Goal: Obtain resource: Obtain resource

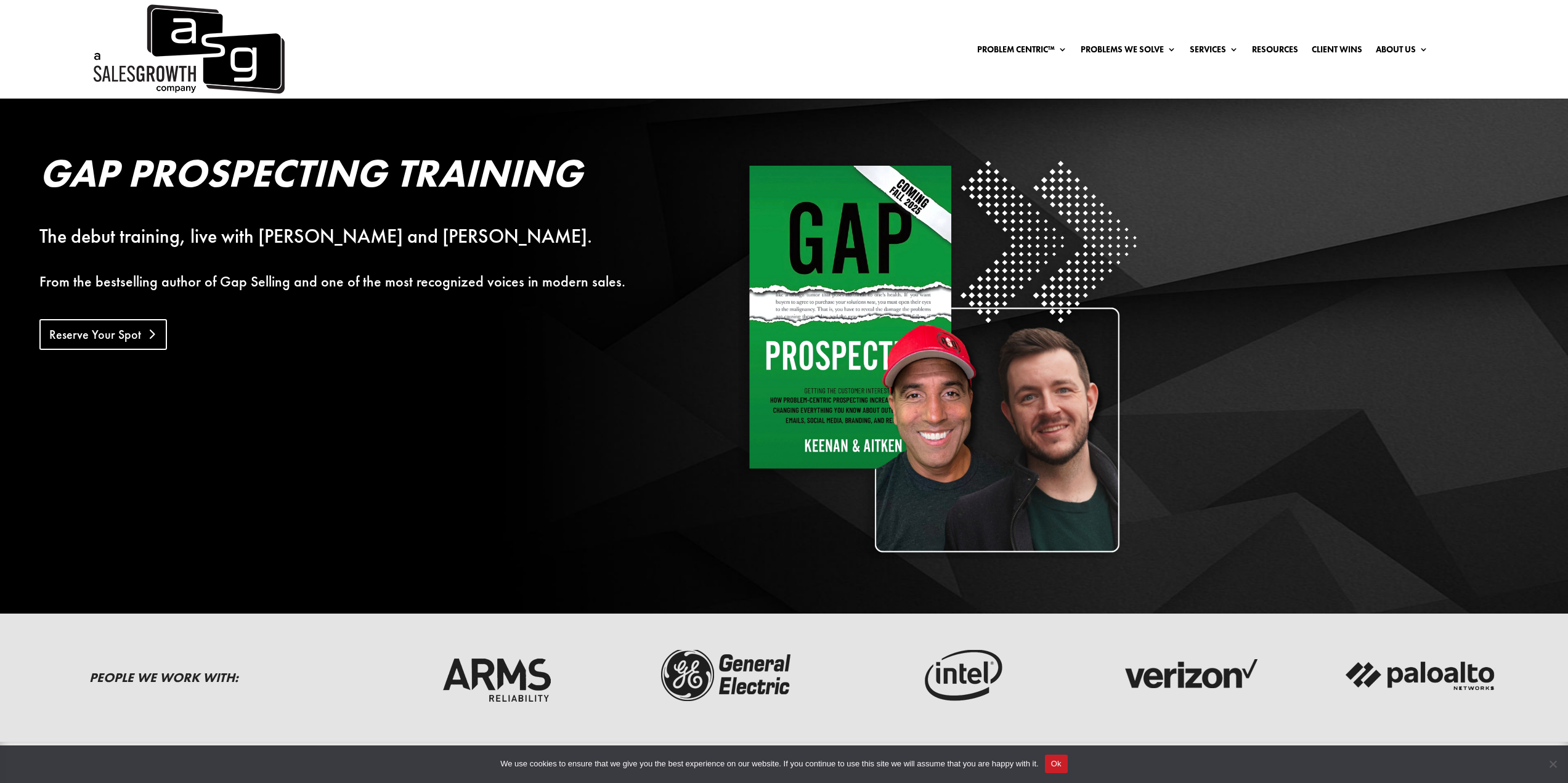
click at [108, 326] on link "Reserve Your Spot" at bounding box center [103, 334] width 128 height 31
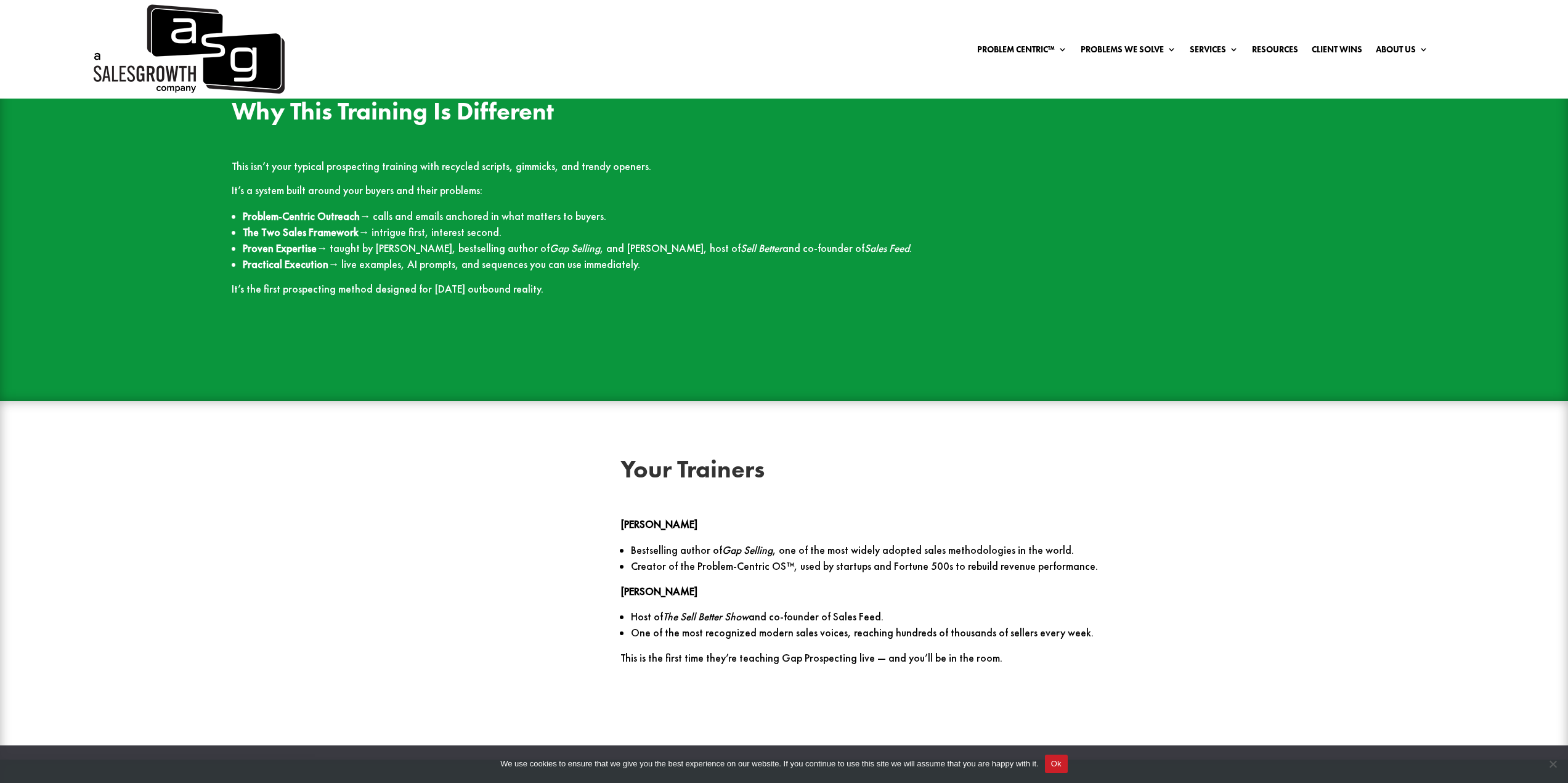
scroll to position [1972, 0]
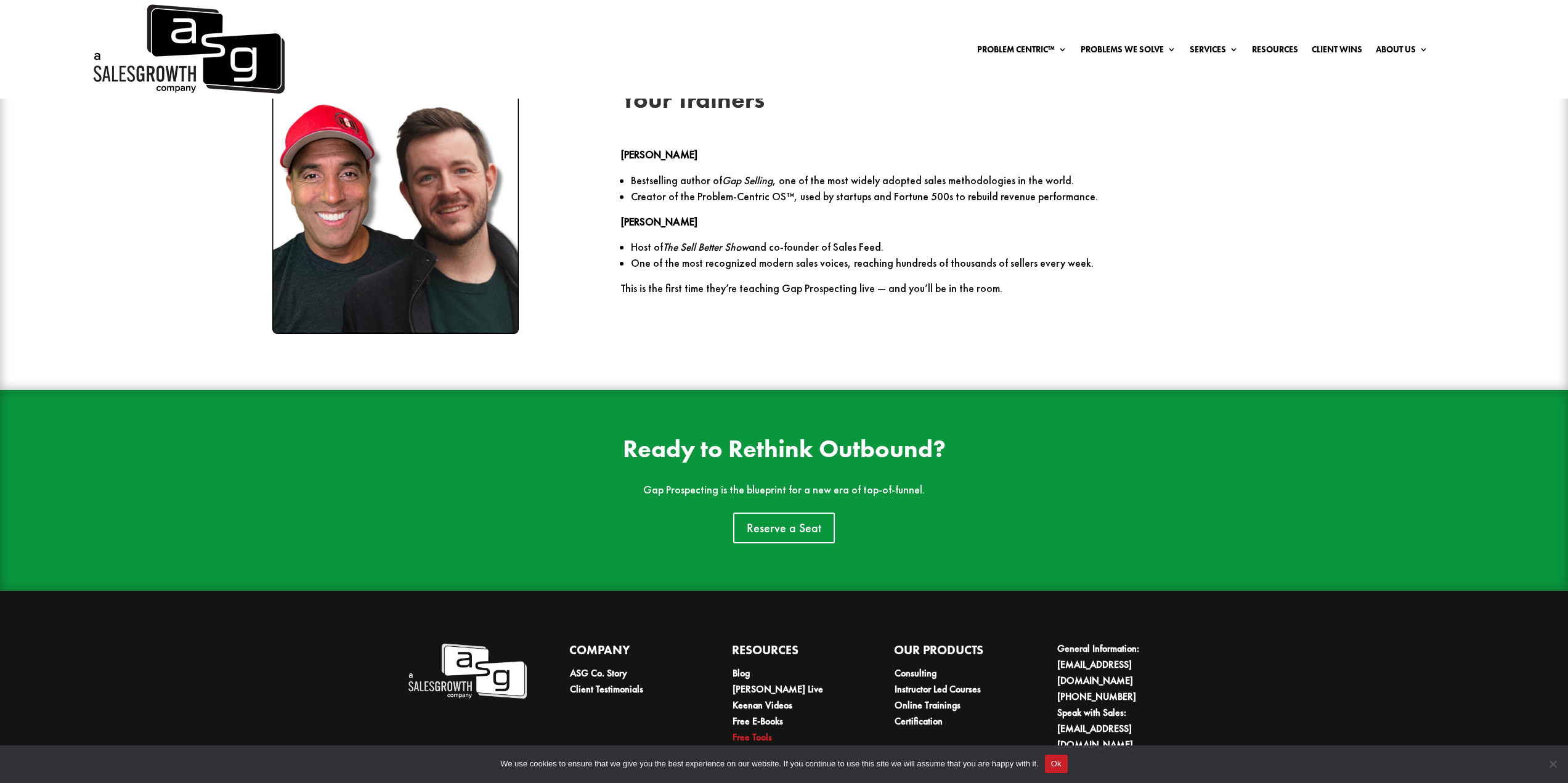
click at [751, 731] on link "Free Tools" at bounding box center [751, 737] width 39 height 13
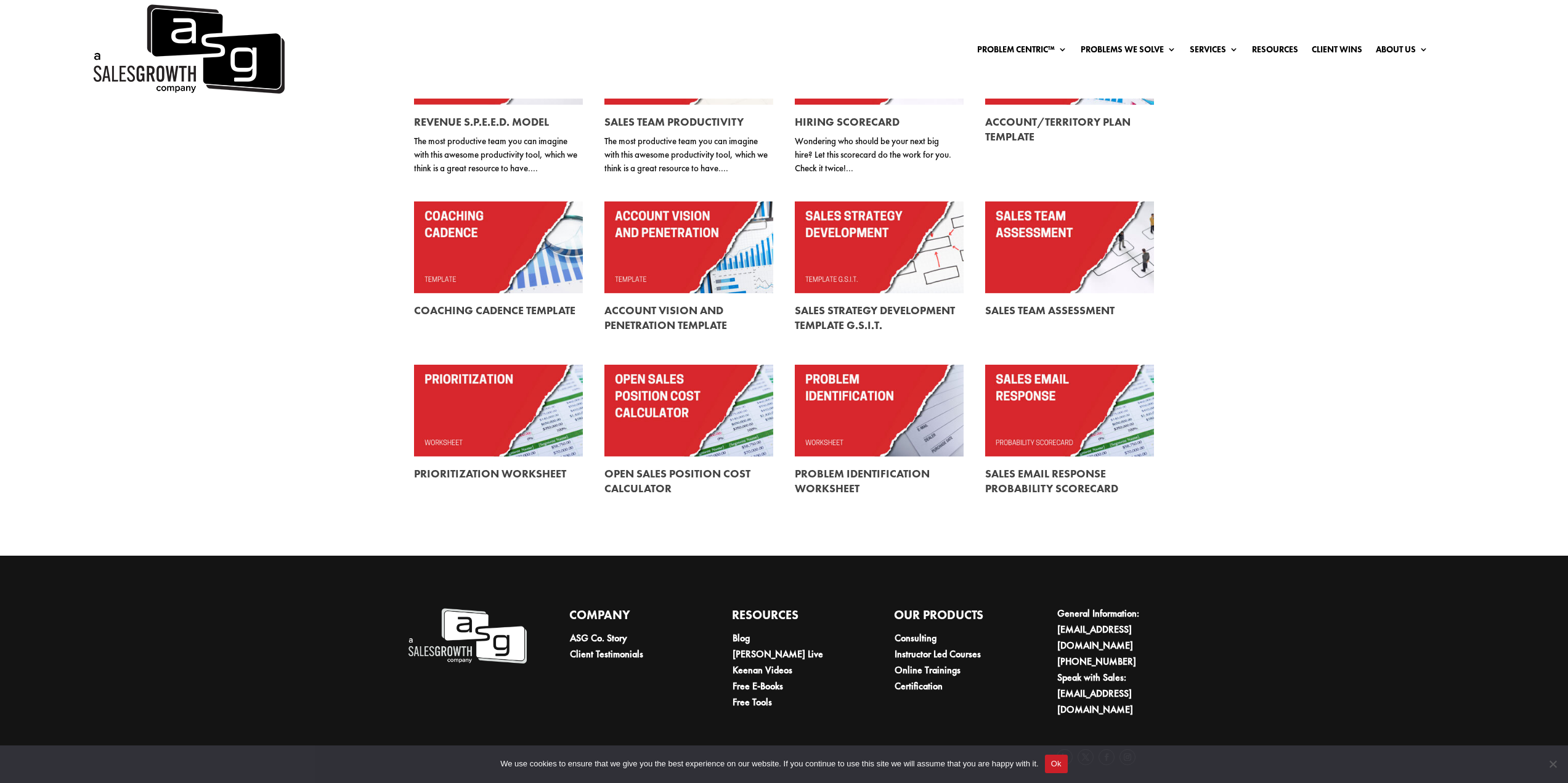
scroll to position [253, 0]
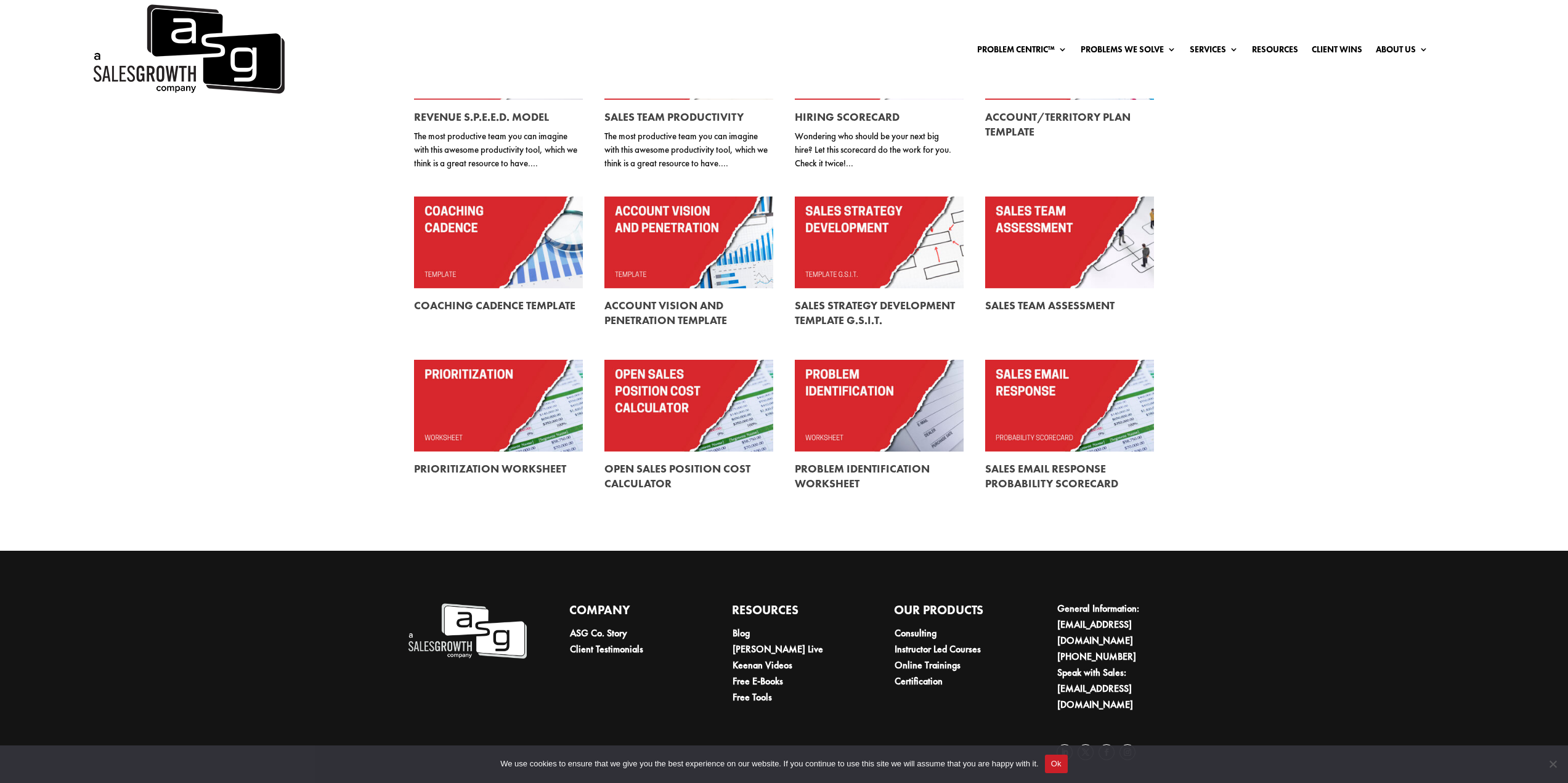
click at [467, 414] on link at bounding box center [498, 405] width 169 height 92
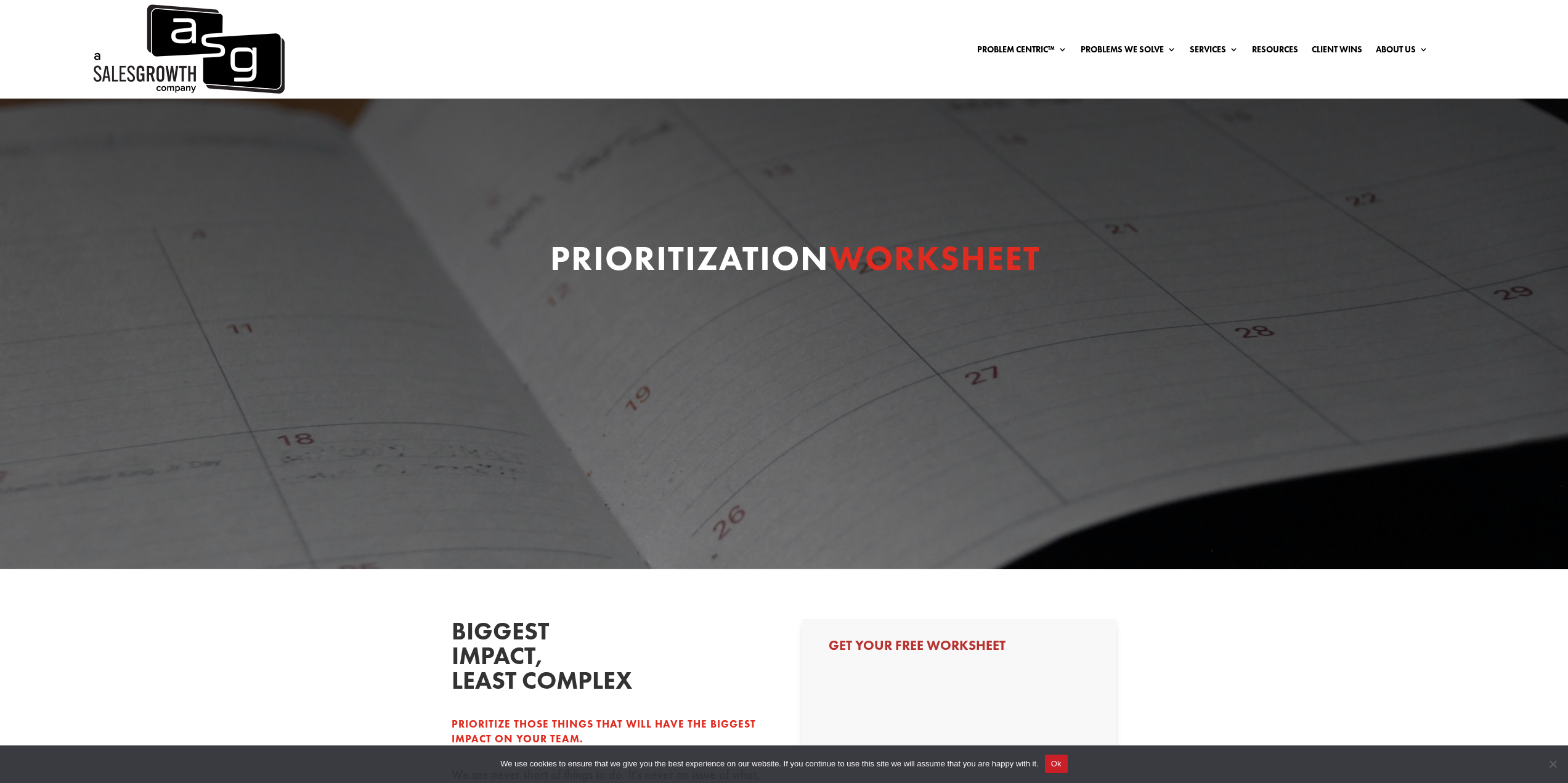
select select "Individual Contributor (AE, SDR, CSM, etc)"
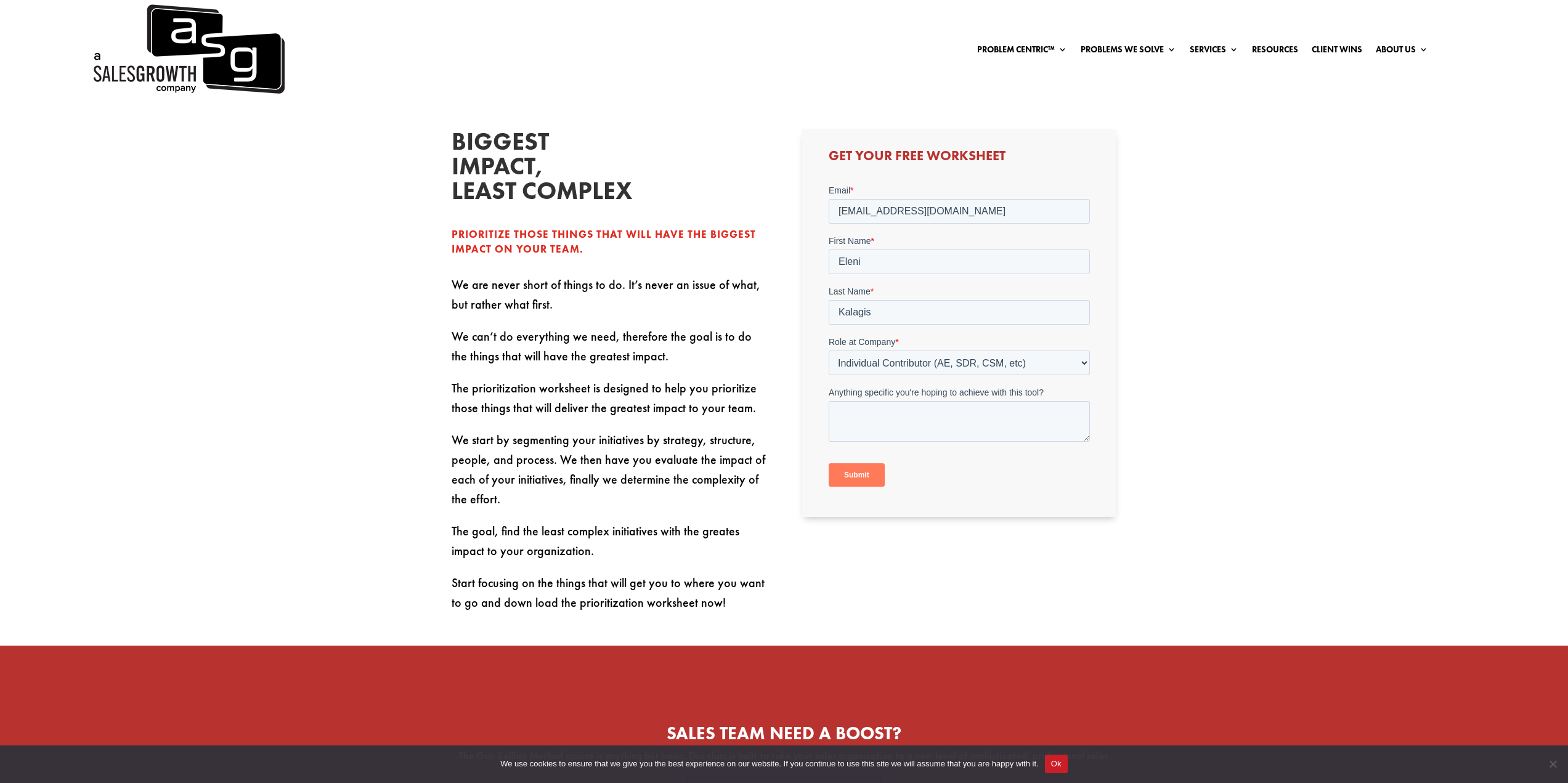
scroll to position [493, 0]
